Goal: Task Accomplishment & Management: Use online tool/utility

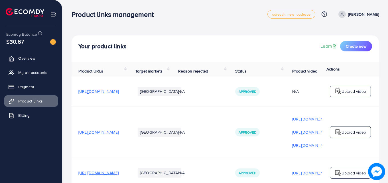
scroll to position [85, 0]
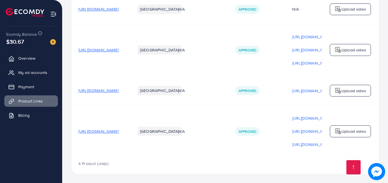
click at [341, 133] on div "Upload video" at bounding box center [350, 131] width 41 height 12
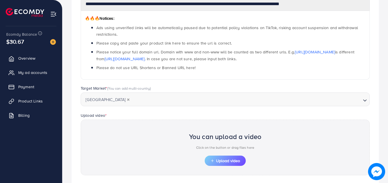
scroll to position [199, 0]
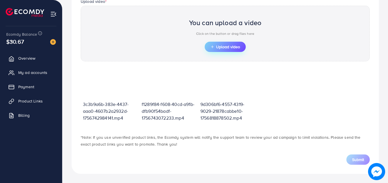
click at [232, 48] on span "Upload video" at bounding box center [225, 47] width 30 height 4
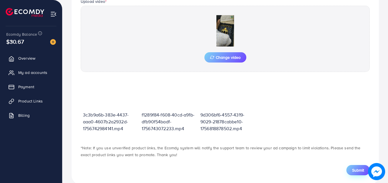
click at [359, 171] on span "Submit" at bounding box center [358, 170] width 12 height 6
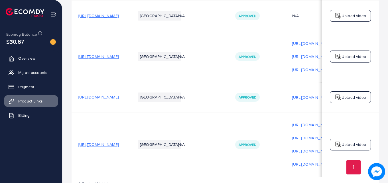
scroll to position [98, 0]
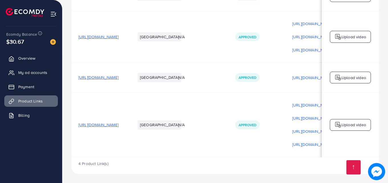
drag, startPoint x: 385, startPoint y: 145, endPoint x: 387, endPoint y: 188, distance: 43.4
click at [244, 157] on div "Product URLs Target markets Reason rejected Status Product video Status video A…" at bounding box center [224, 61] width 307 height 191
